Goal: Information Seeking & Learning: Learn about a topic

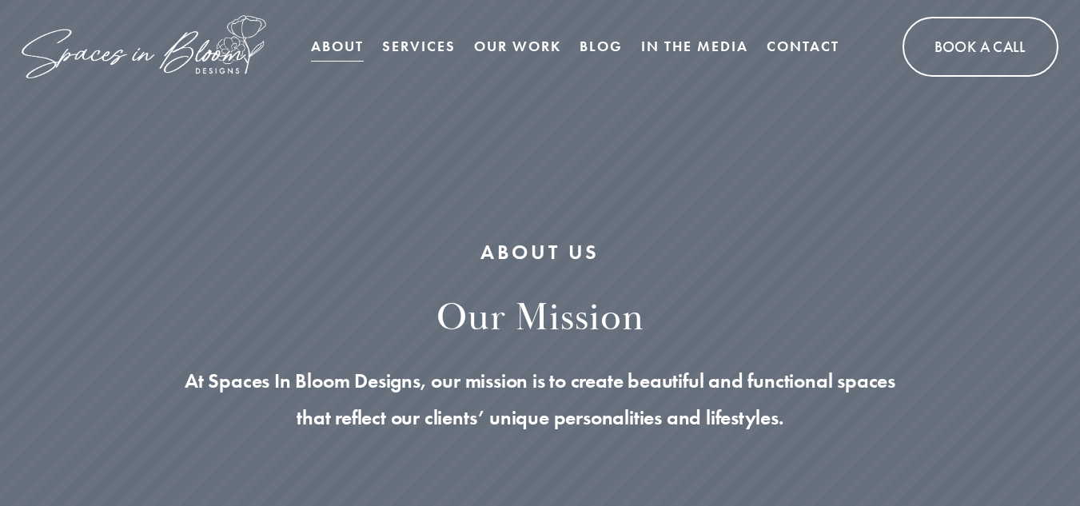
click at [433, 37] on link "Services" at bounding box center [419, 46] width 74 height 32
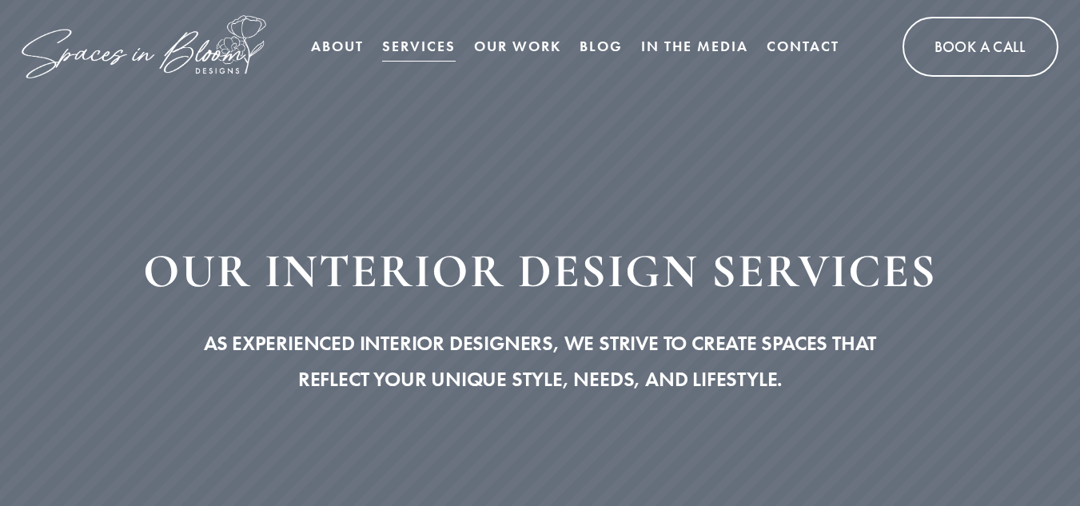
click at [547, 45] on link "Our Work" at bounding box center [517, 46] width 87 height 32
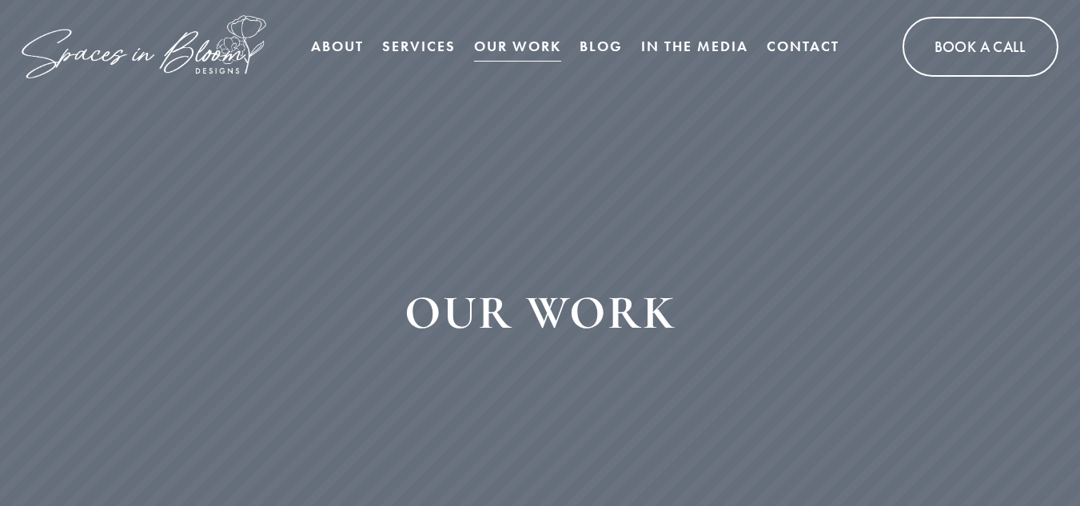
click at [427, 41] on link "Services" at bounding box center [419, 46] width 74 height 32
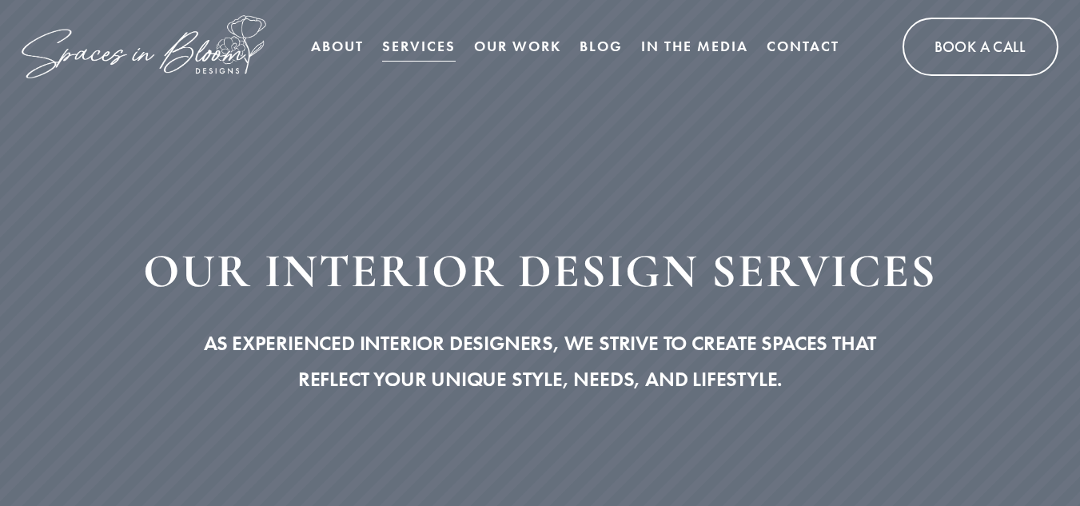
click at [933, 42] on link "Book A Call" at bounding box center [980, 47] width 156 height 58
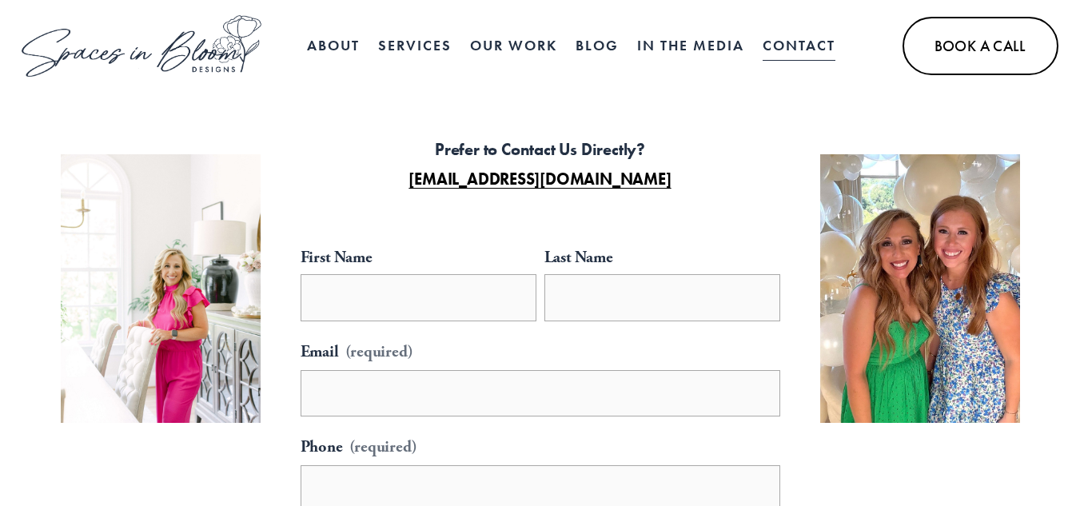
click at [312, 37] on link "About" at bounding box center [333, 46] width 53 height 32
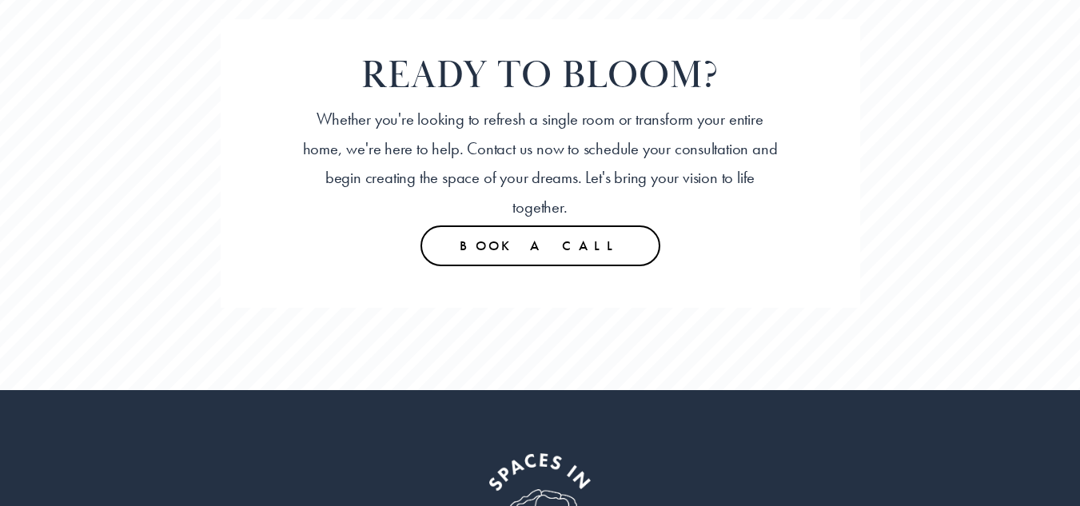
scroll to position [4020, 0]
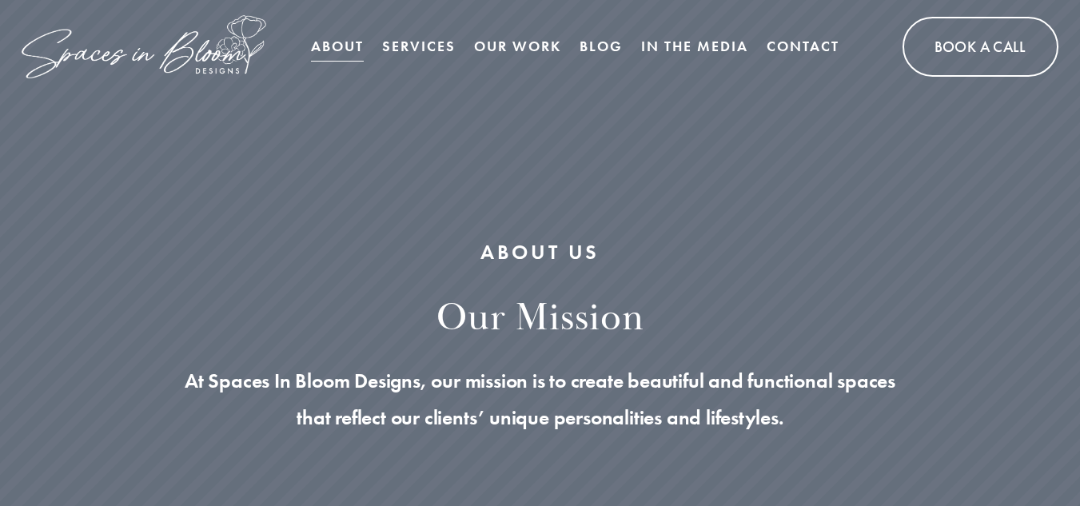
click at [605, 44] on link "Blog" at bounding box center [600, 46] width 43 height 32
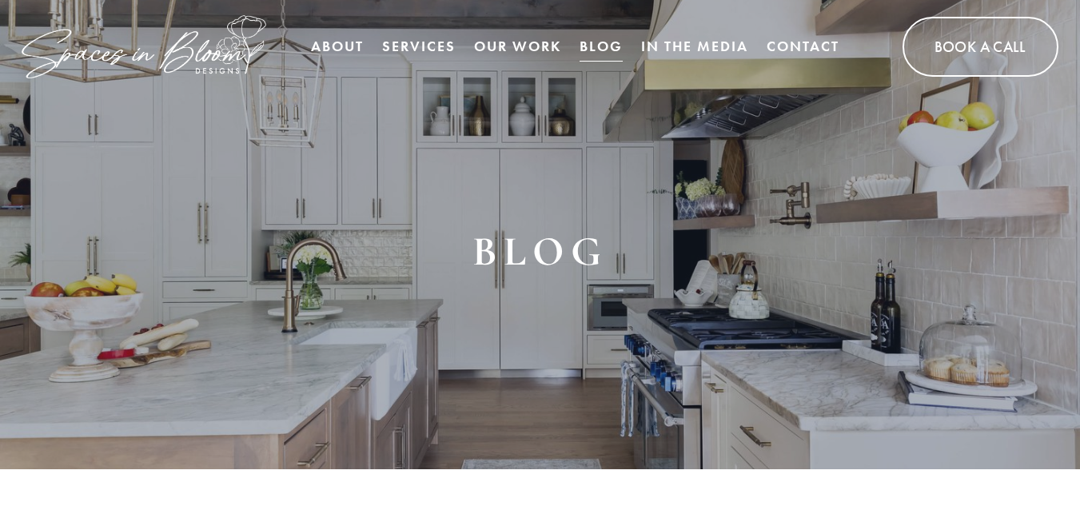
click at [429, 42] on link "Services" at bounding box center [419, 46] width 74 height 32
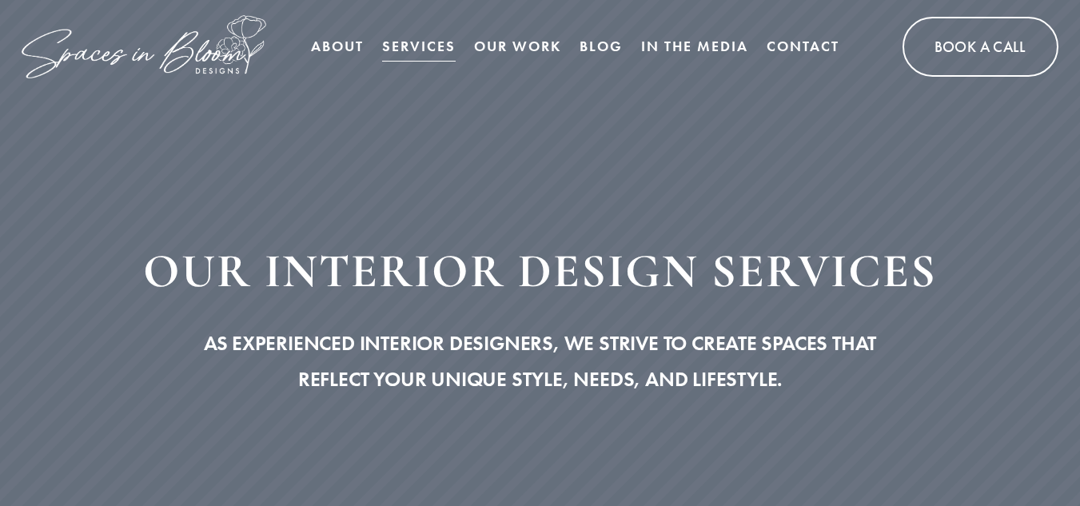
click at [344, 45] on link "About" at bounding box center [337, 46] width 53 height 32
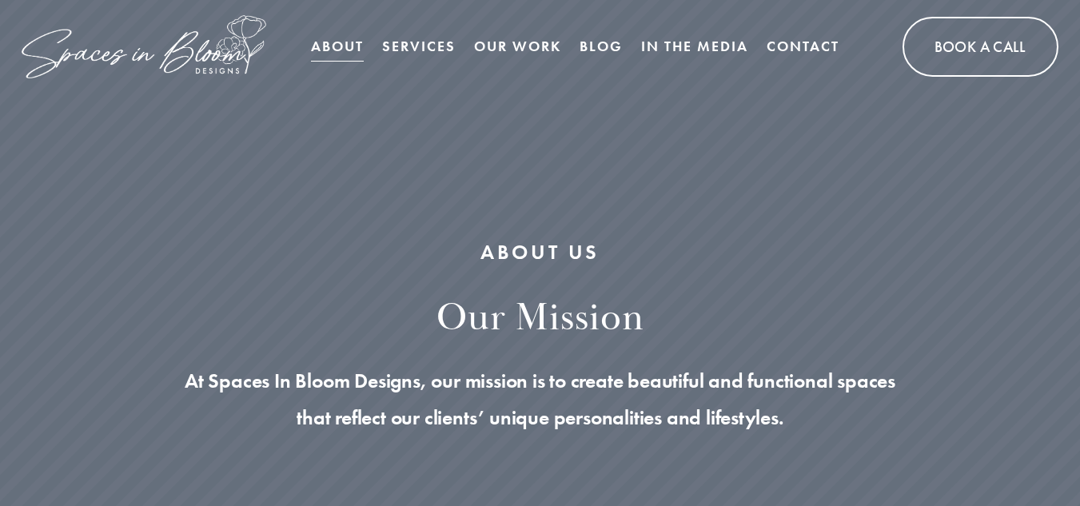
click at [438, 38] on link "Services" at bounding box center [419, 46] width 74 height 32
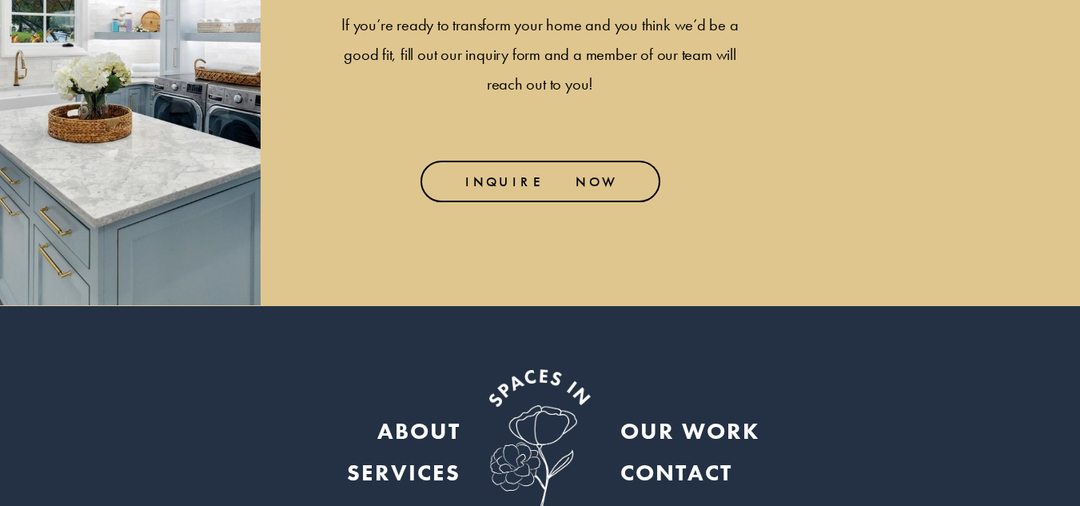
scroll to position [5467, 0]
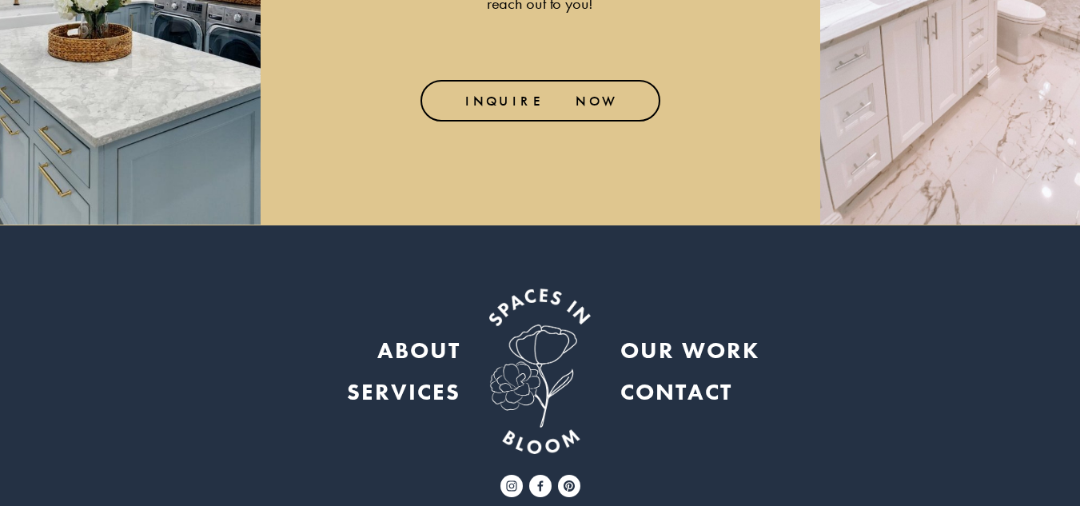
click at [587, 96] on link "INQUIRE NOW" at bounding box center [540, 101] width 240 height 42
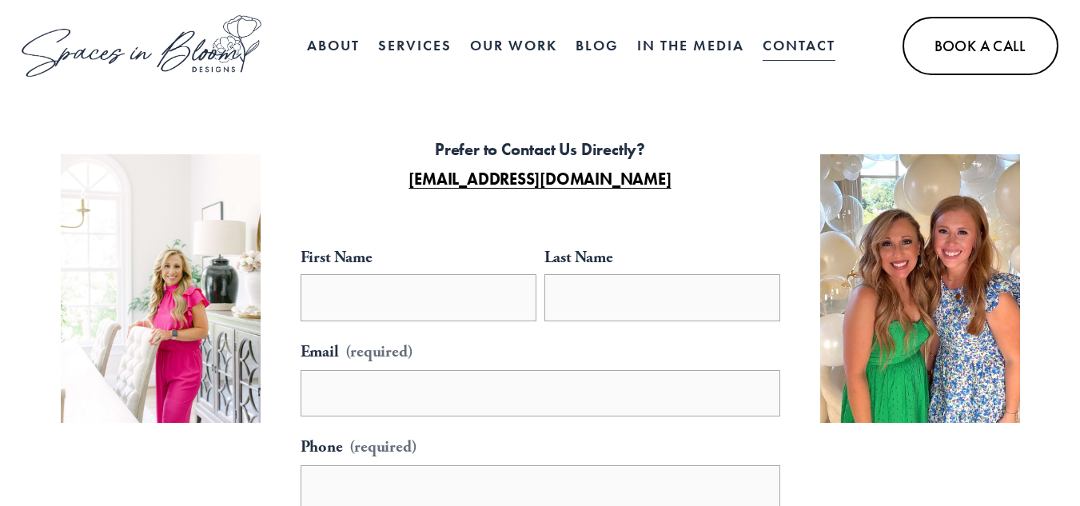
click at [186, 57] on link at bounding box center [142, 46] width 240 height 62
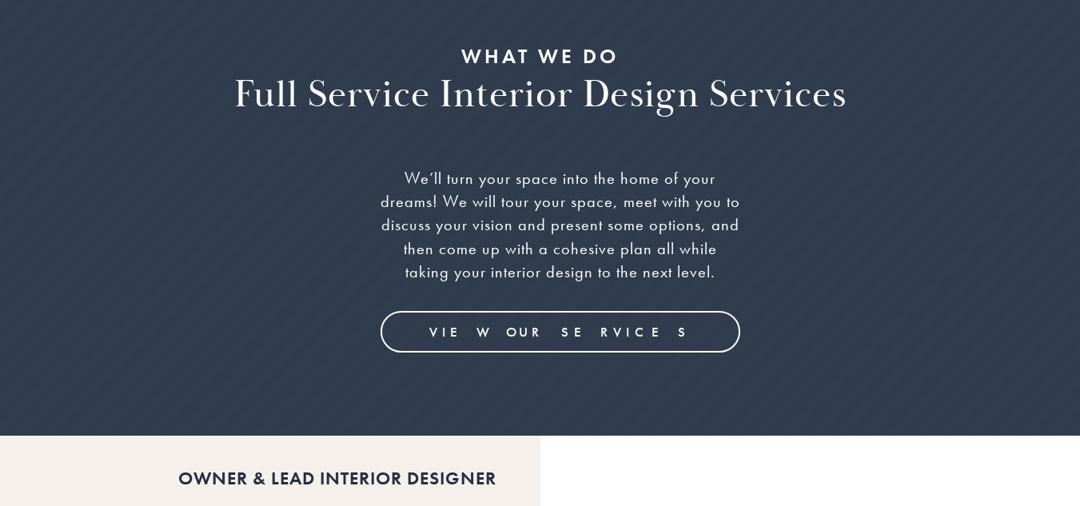
scroll to position [1625, 0]
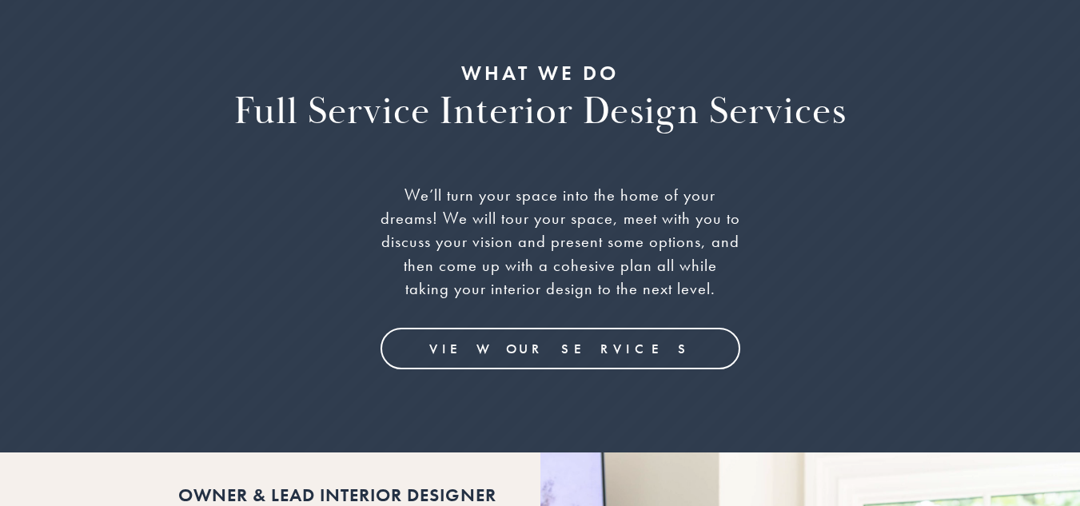
click at [626, 328] on link "View Our Services" at bounding box center [560, 349] width 360 height 42
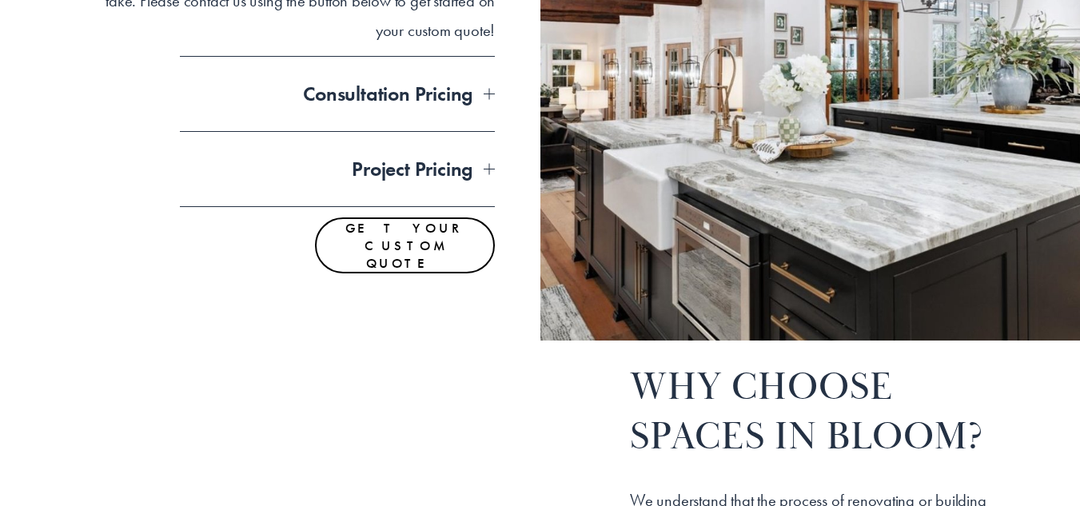
scroll to position [1398, 0]
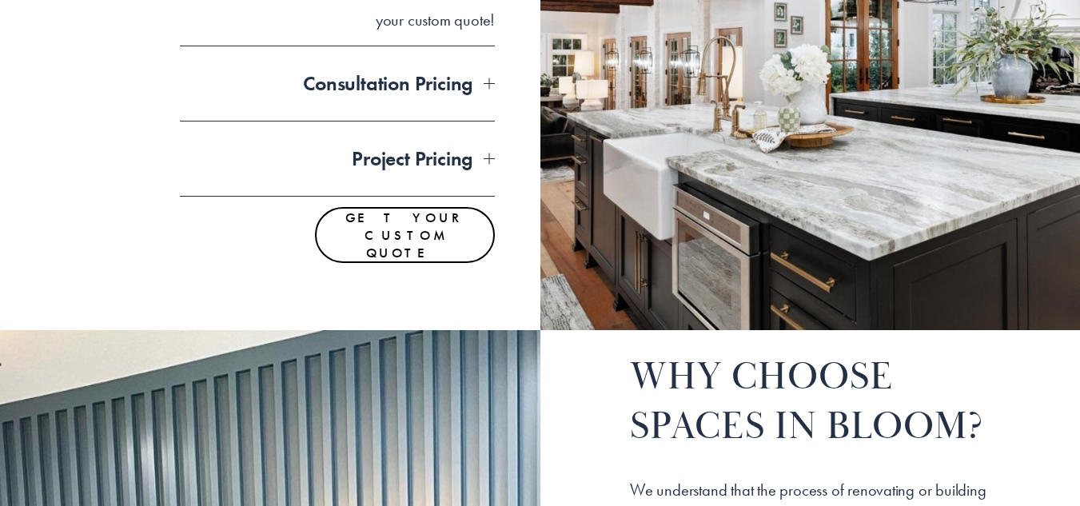
click at [490, 82] on div at bounding box center [488, 83] width 11 height 11
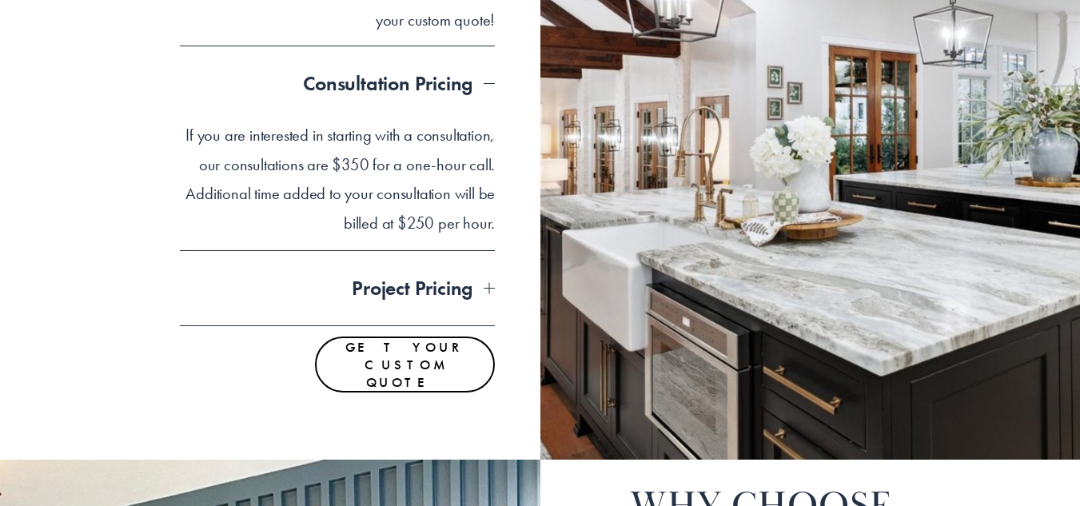
click at [493, 290] on div at bounding box center [488, 287] width 11 height 11
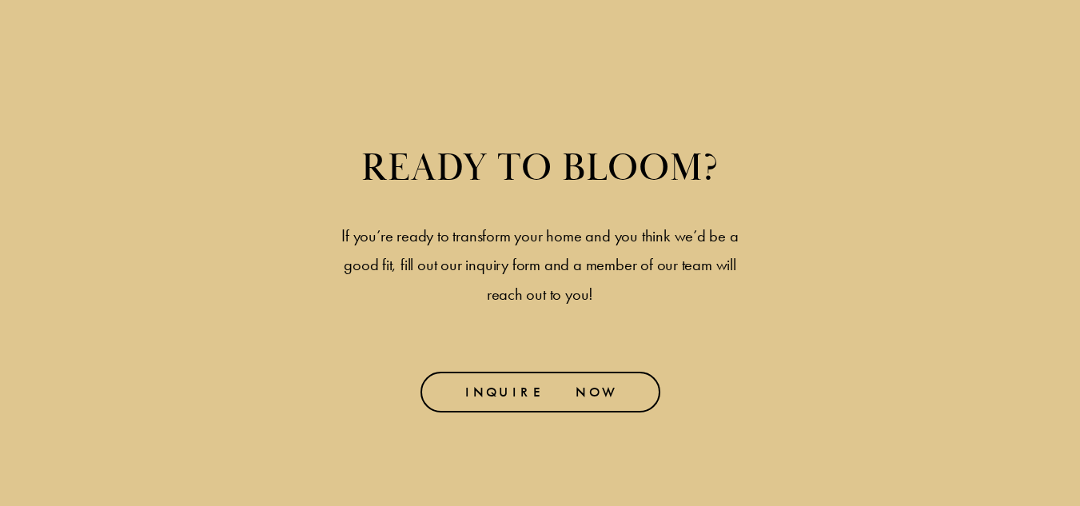
scroll to position [5297, 0]
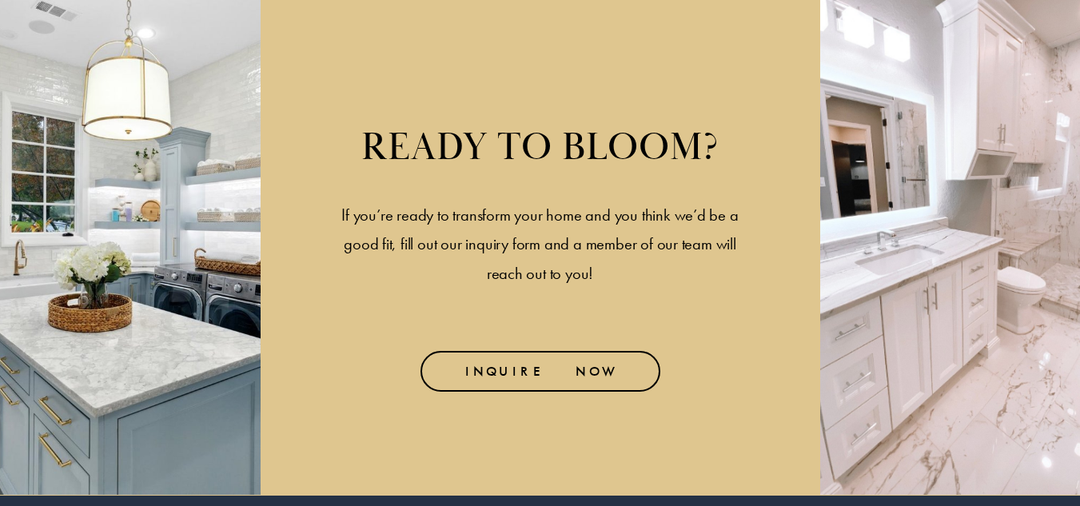
click at [574, 369] on link "INQUIRE NOW" at bounding box center [540, 372] width 240 height 42
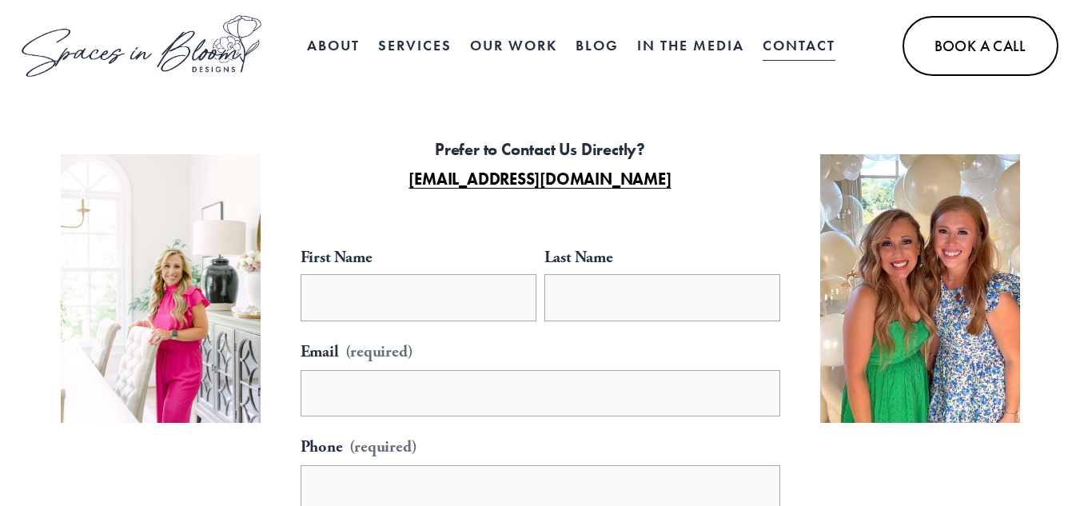
click at [128, 48] on link at bounding box center [142, 46] width 240 height 62
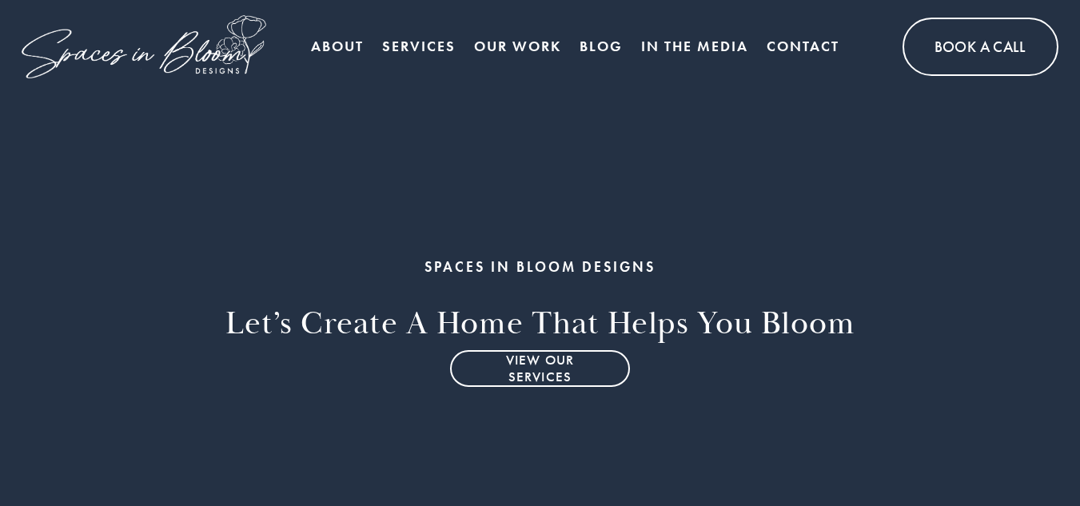
click at [480, 377] on link "View Our Services" at bounding box center [540, 368] width 180 height 37
